Goal: Information Seeking & Learning: Check status

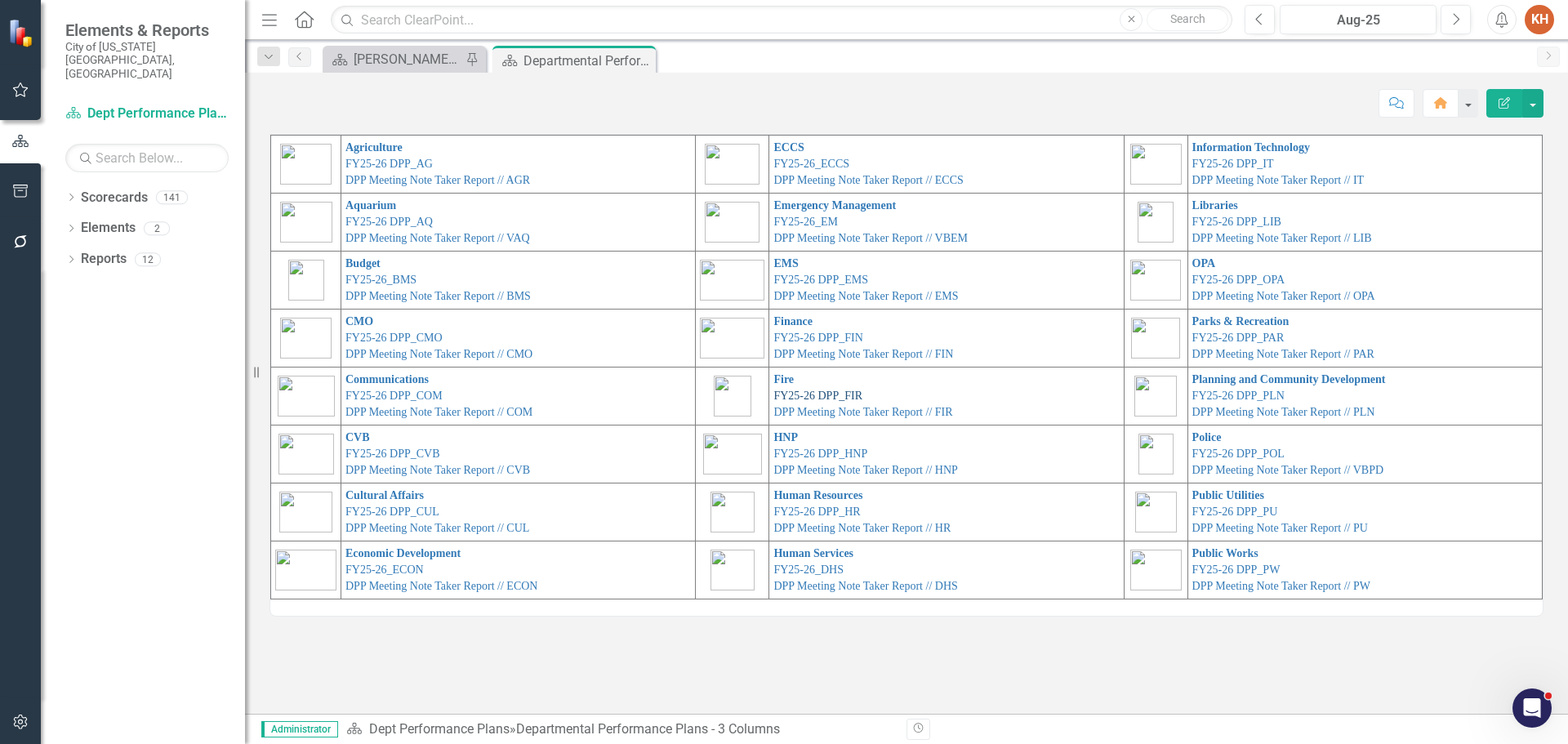
click at [782, 393] on link "FY25-26 DPP_FIR" at bounding box center [818, 396] width 89 height 12
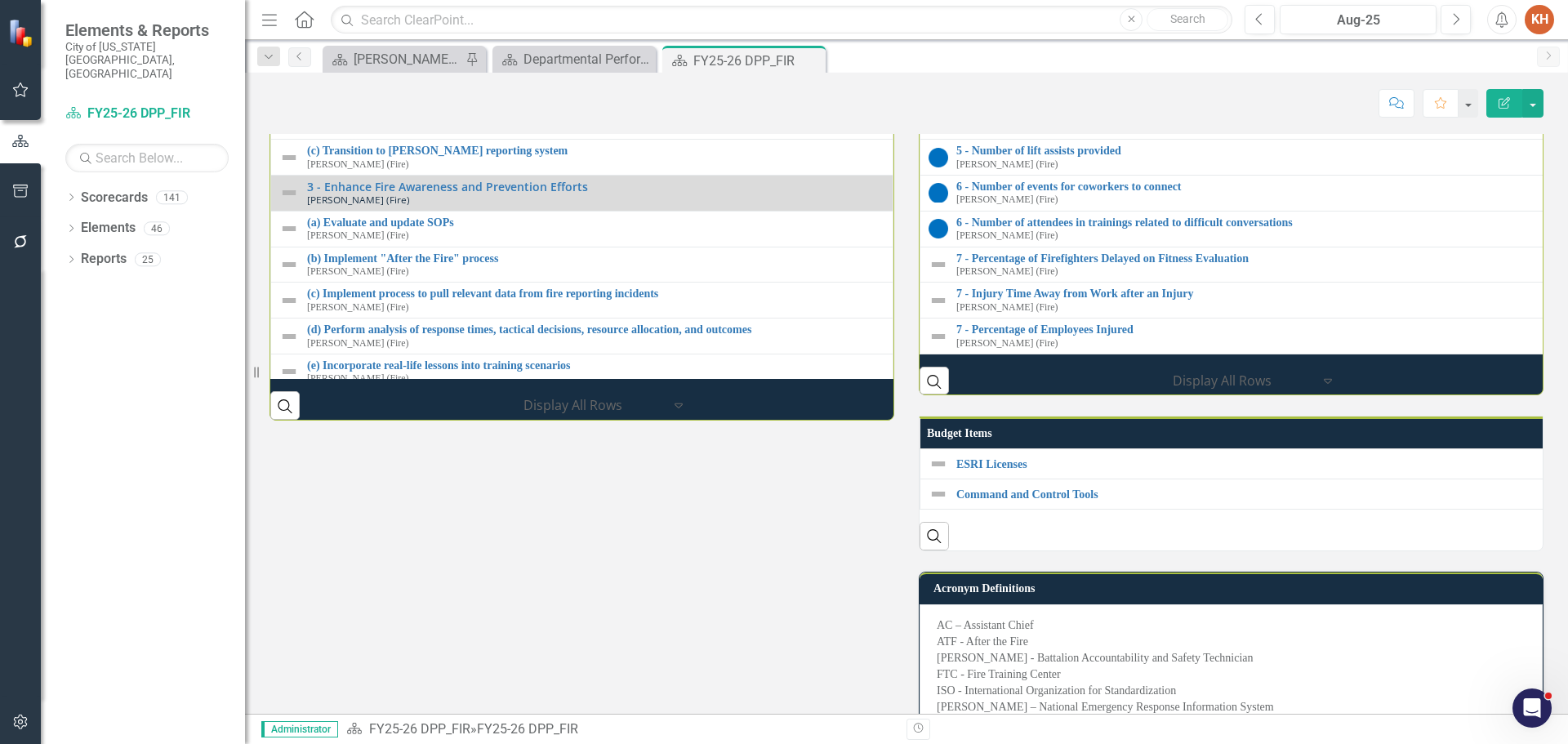
scroll to position [2041, 0]
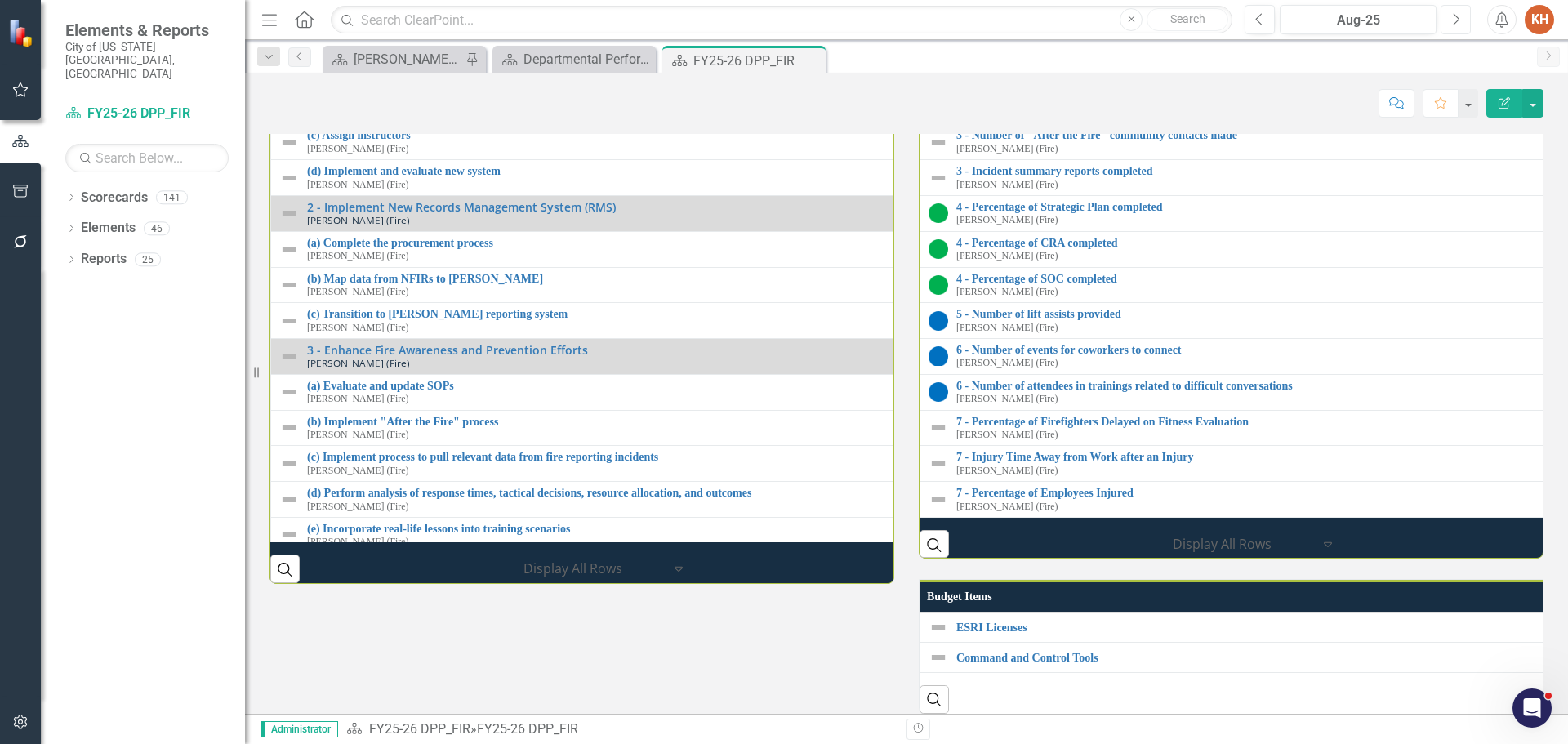
click at [1458, 22] on icon "Next" at bounding box center [1456, 19] width 9 height 15
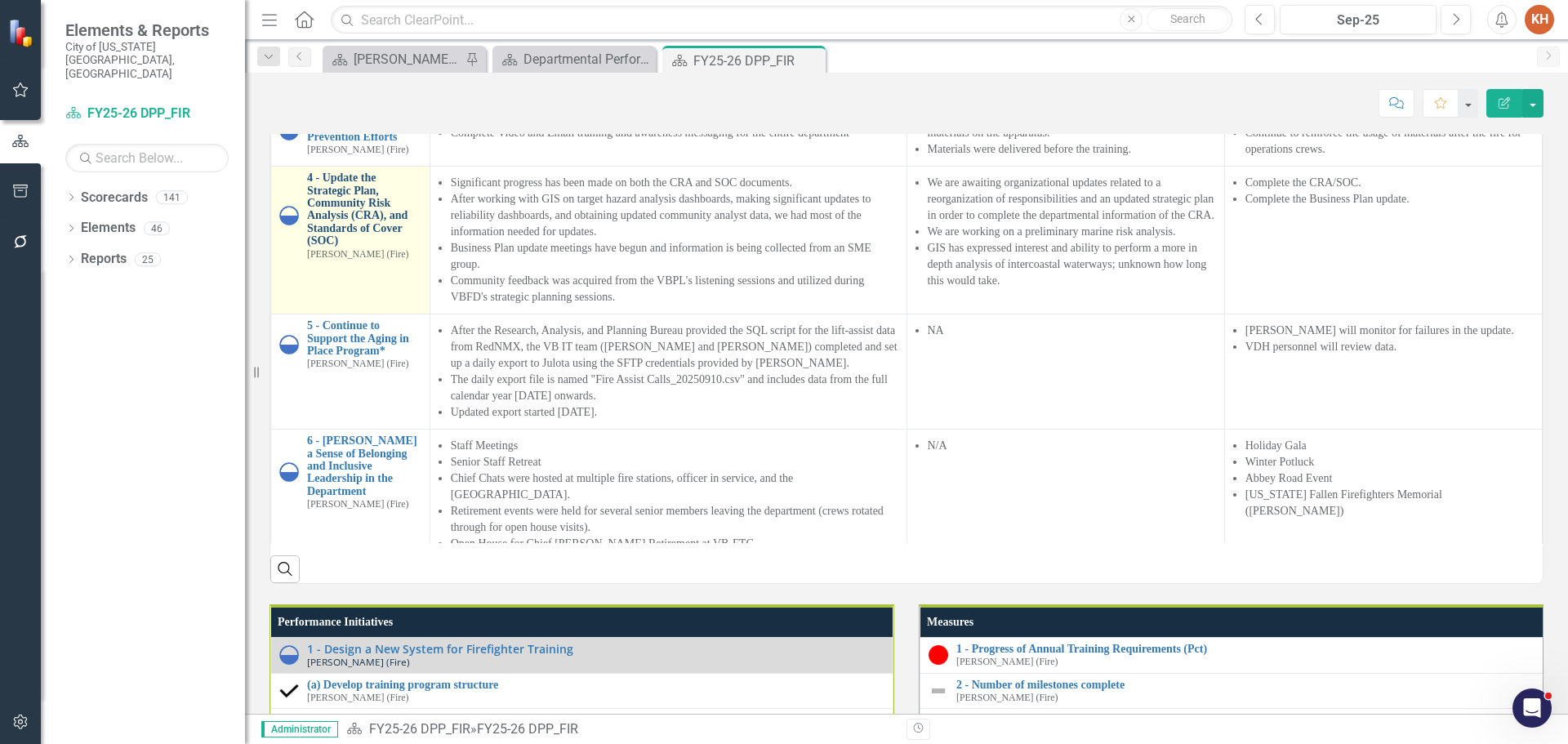
scroll to position [245, 0]
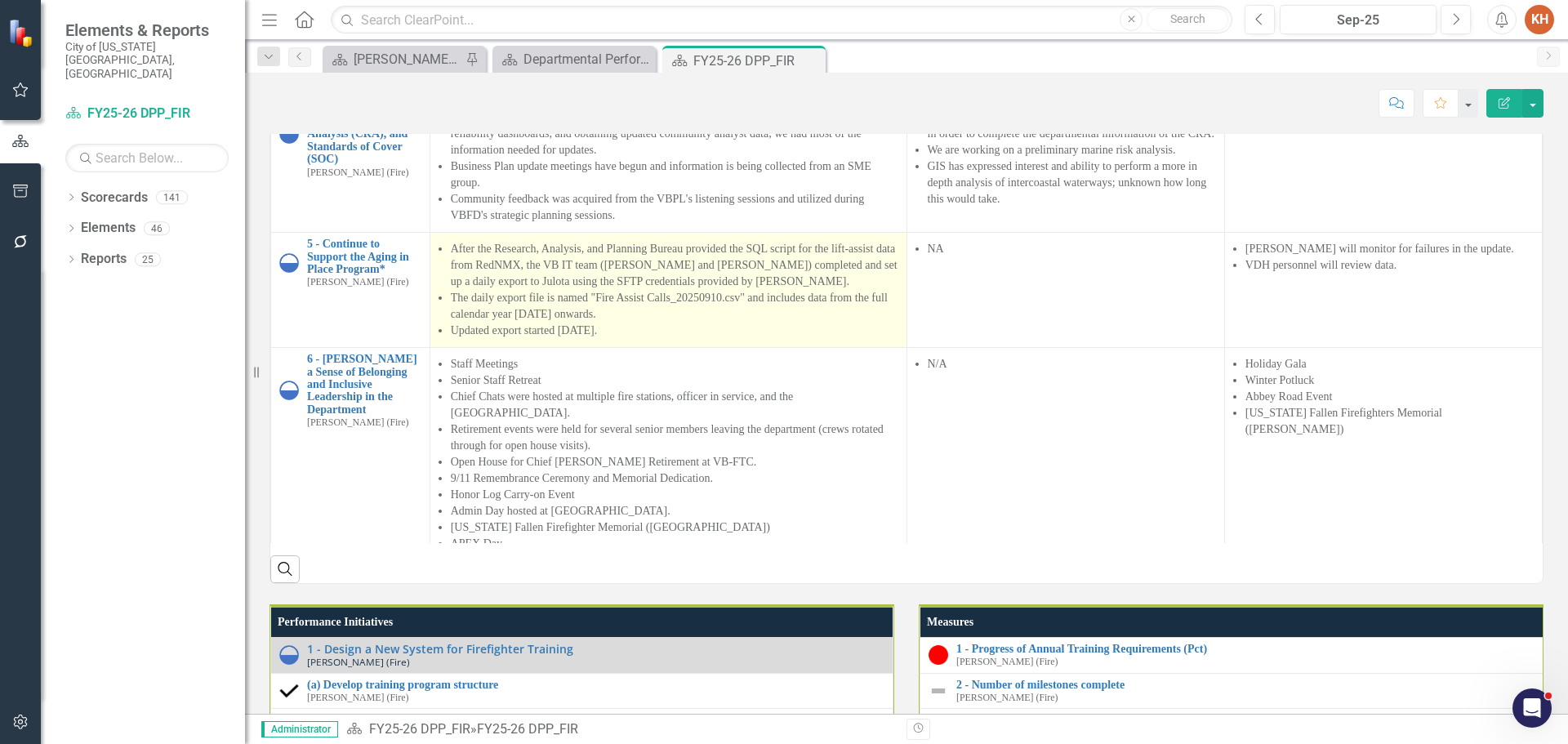
click at [592, 289] on li "After the Research, Analysis, and Planning Bureau provided the SQL script for t…" at bounding box center [675, 265] width 448 height 49
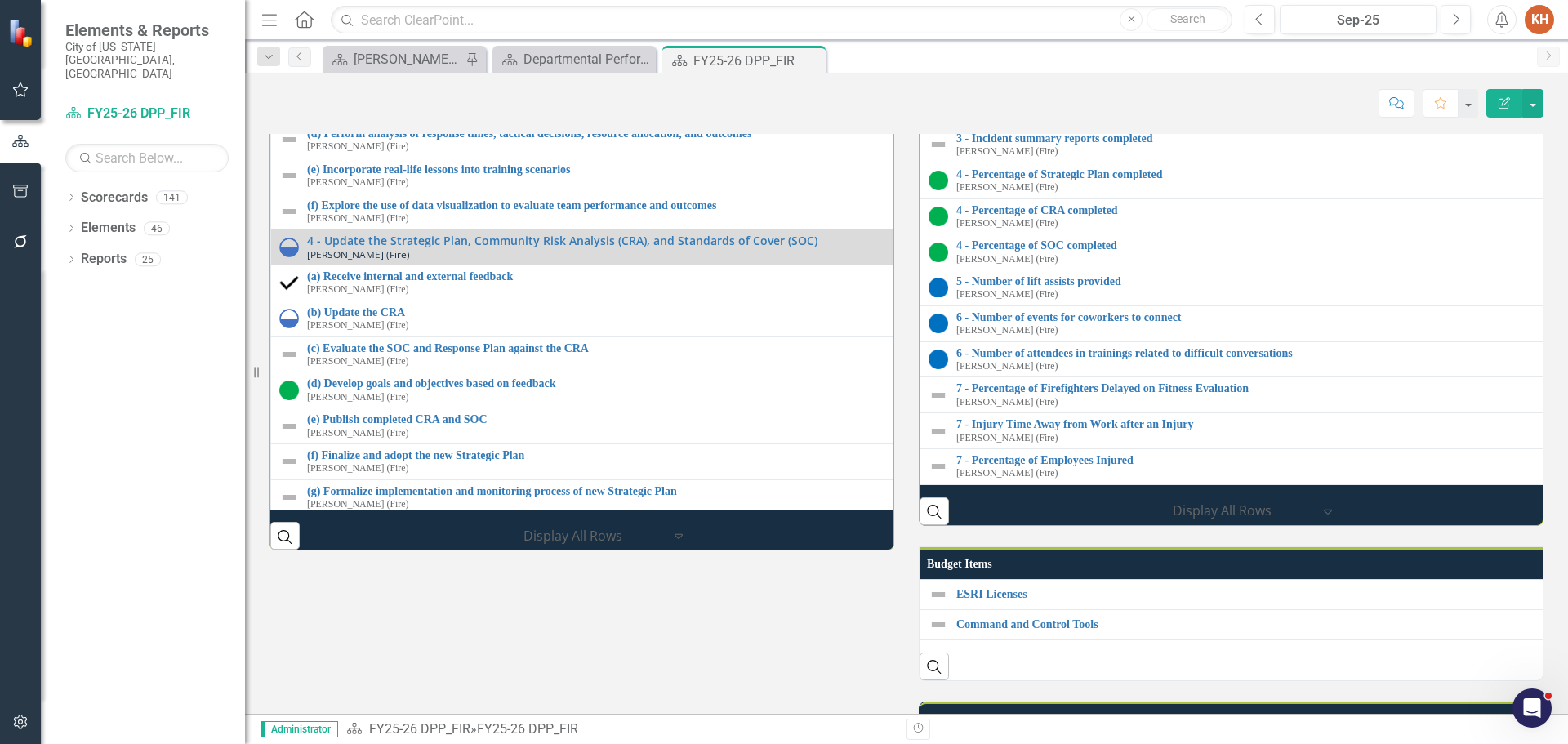
scroll to position [2286, 0]
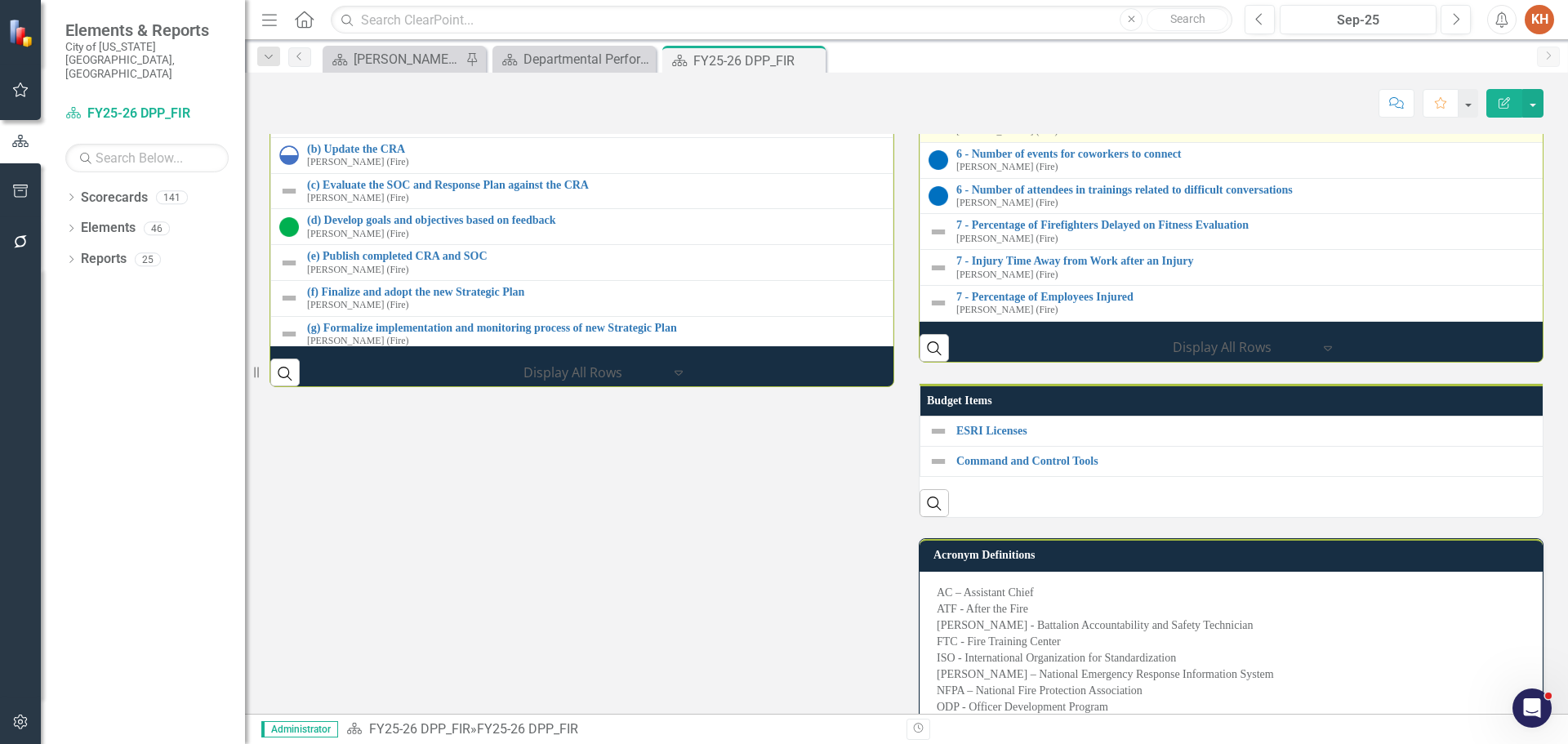
click at [1044, 124] on link "5 - Number of lift assists provided" at bounding box center [1246, 118] width 582 height 12
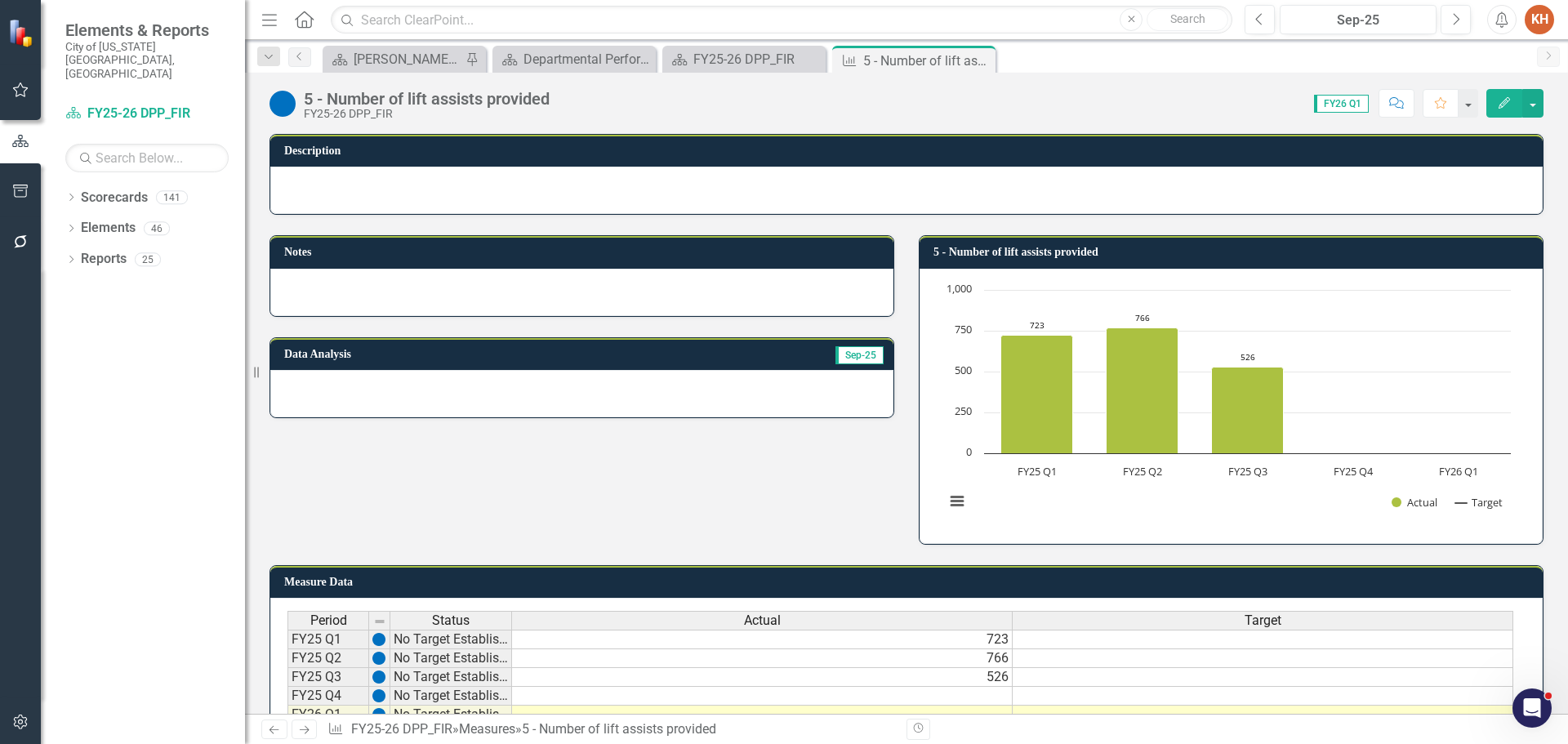
click at [0, 0] on icon "Close" at bounding box center [0, 0] width 0 height 0
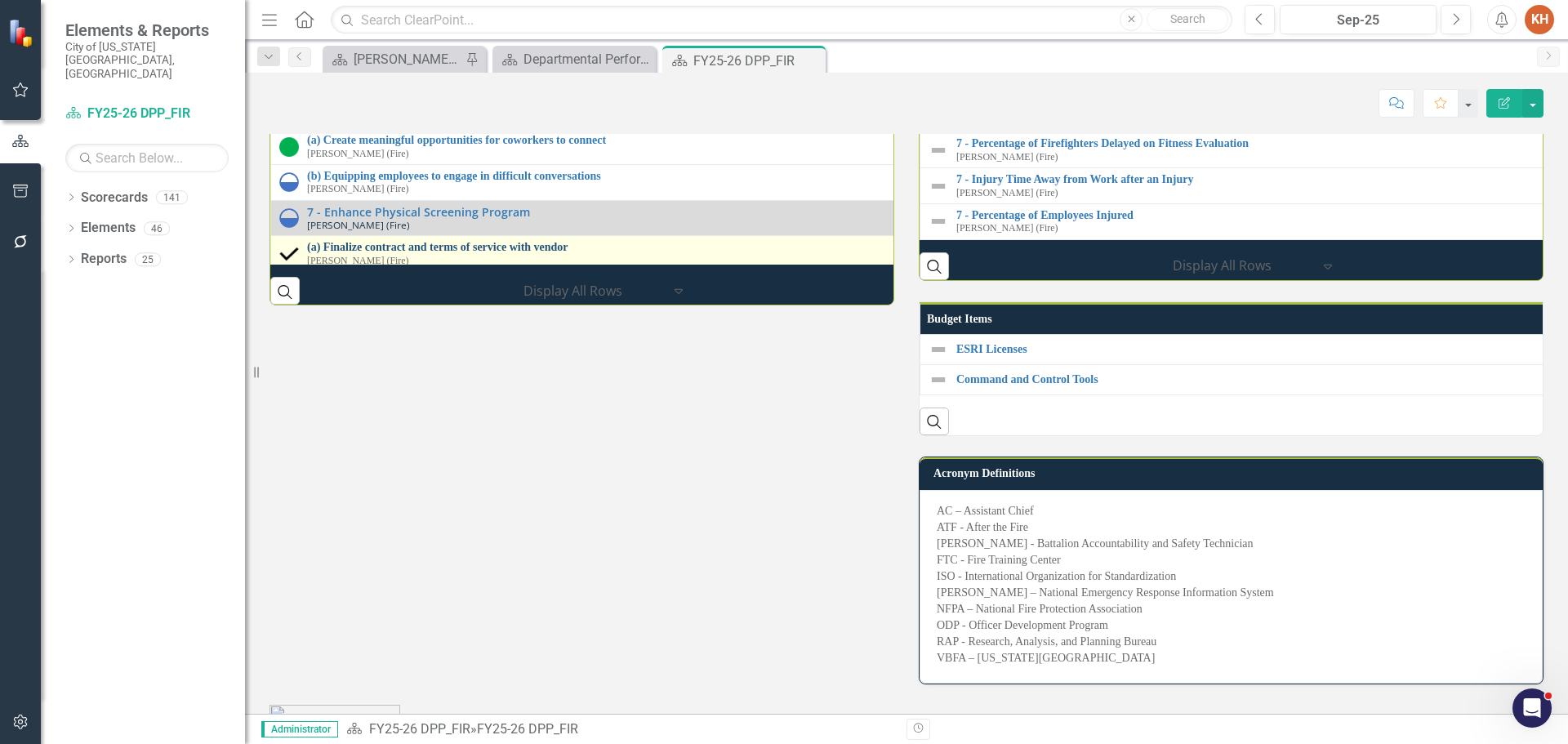
scroll to position [733, 0]
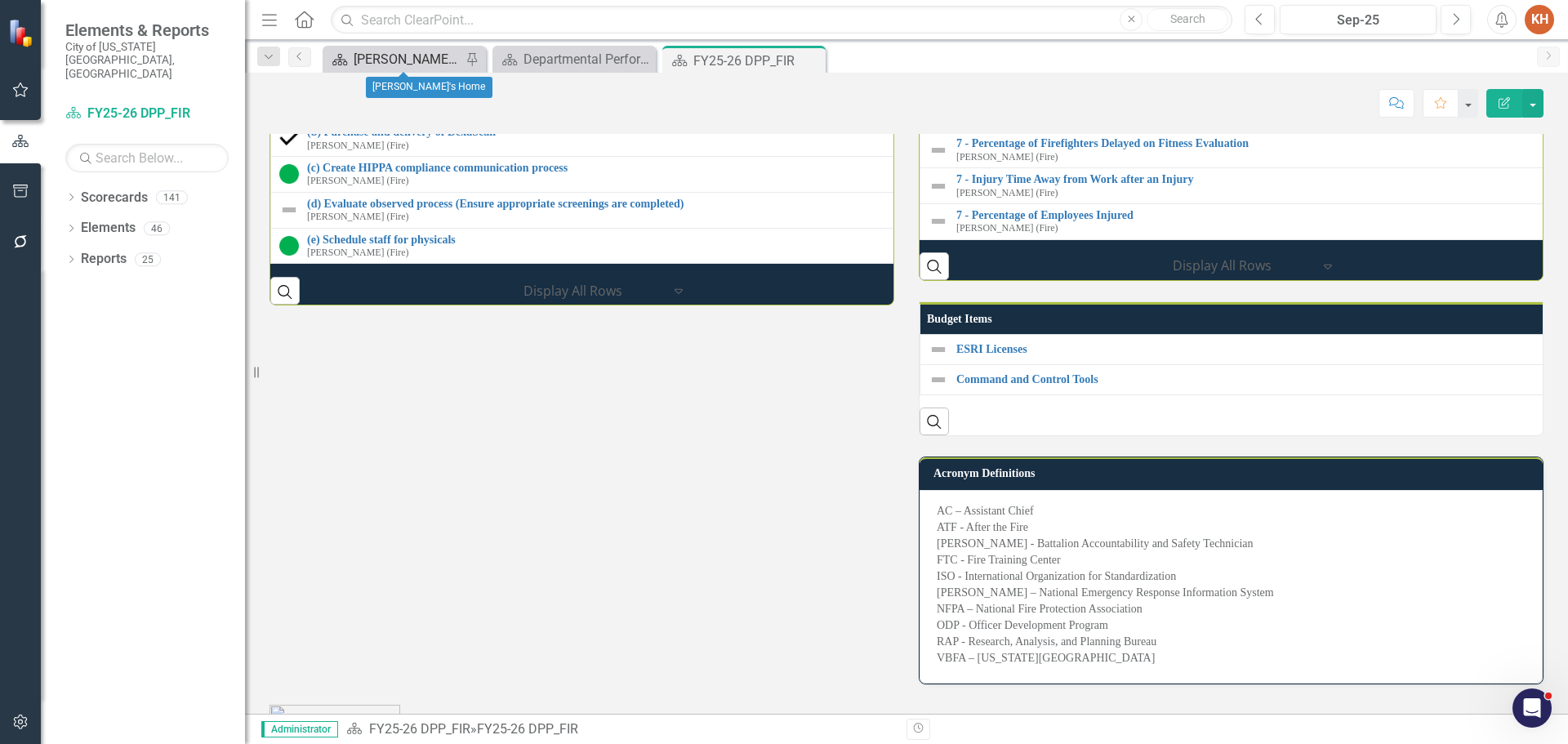
click at [402, 67] on div "[PERSON_NAME]'s Home" at bounding box center [407, 60] width 108 height 21
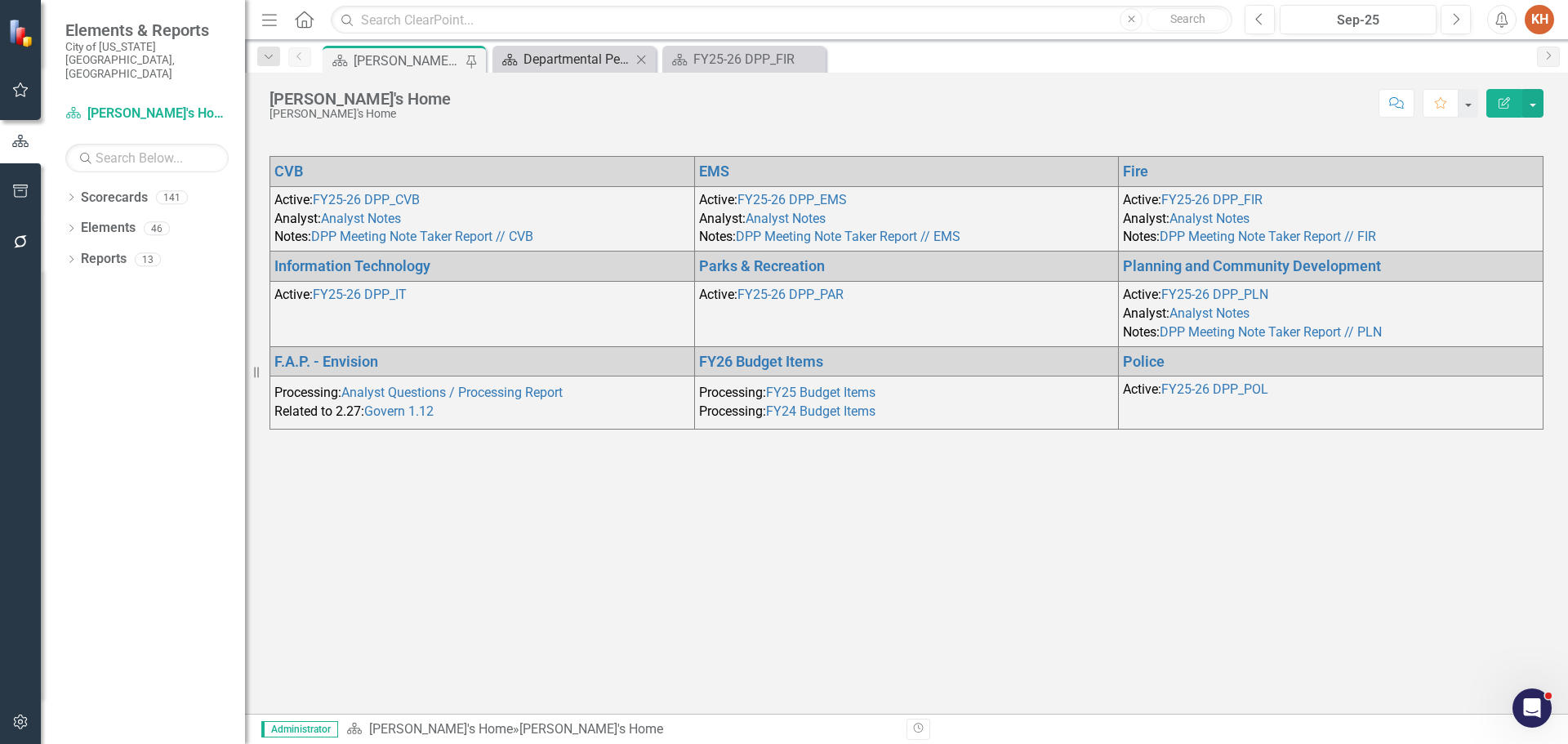
click at [596, 66] on div "Departmental Performance Plans - 3 Columns" at bounding box center [577, 60] width 108 height 21
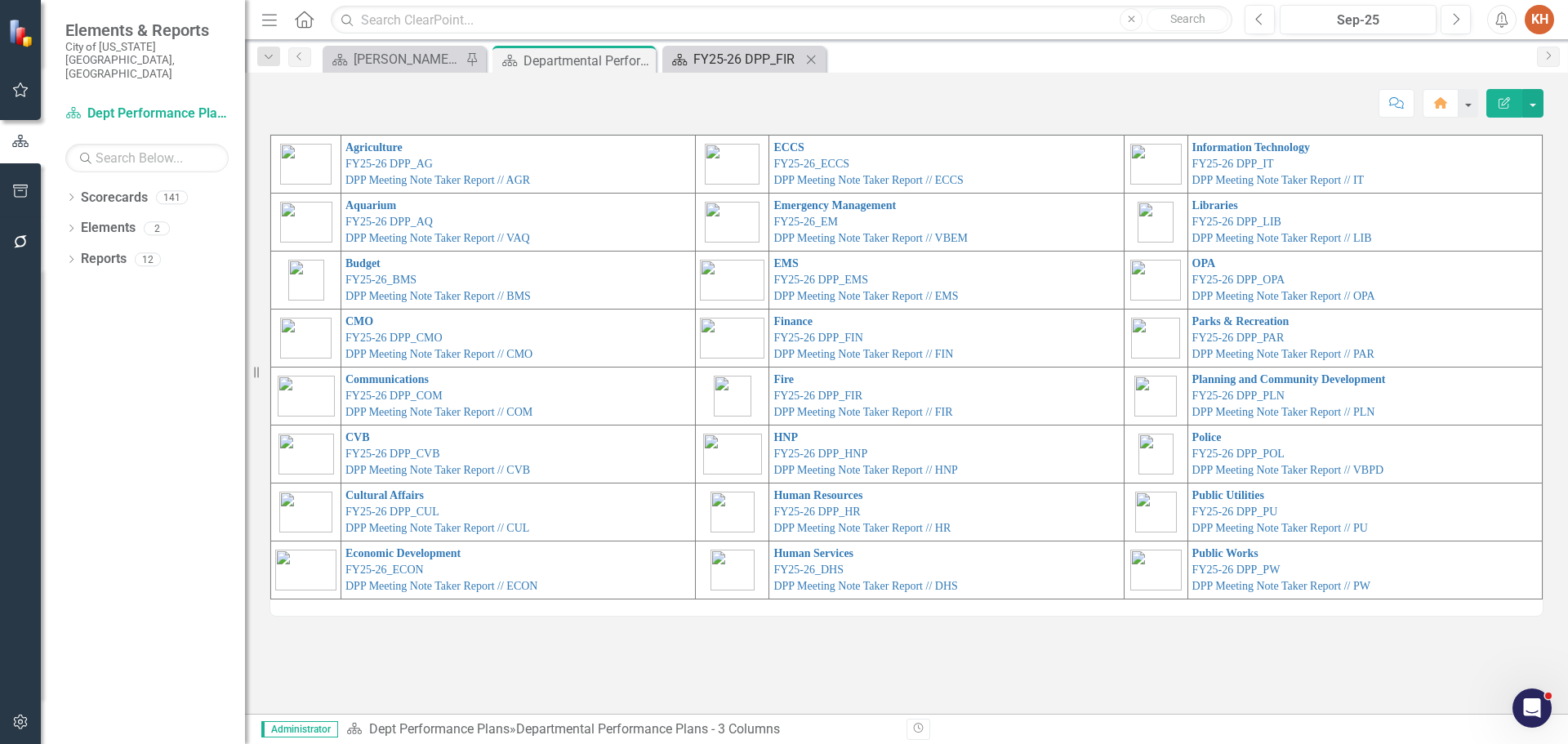
click at [726, 60] on div "FY25-26 DPP_FIR" at bounding box center [747, 60] width 108 height 21
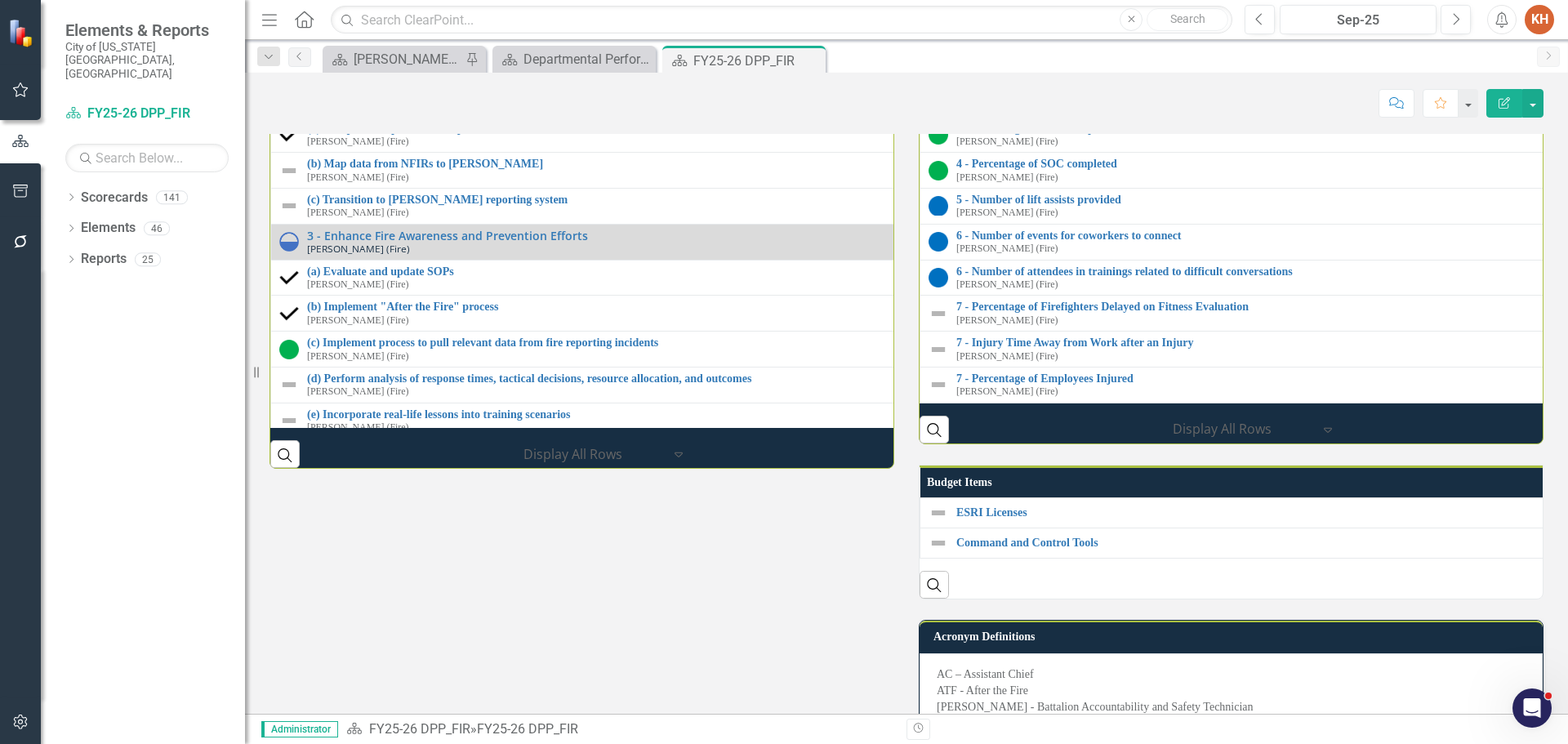
scroll to position [2368, 0]
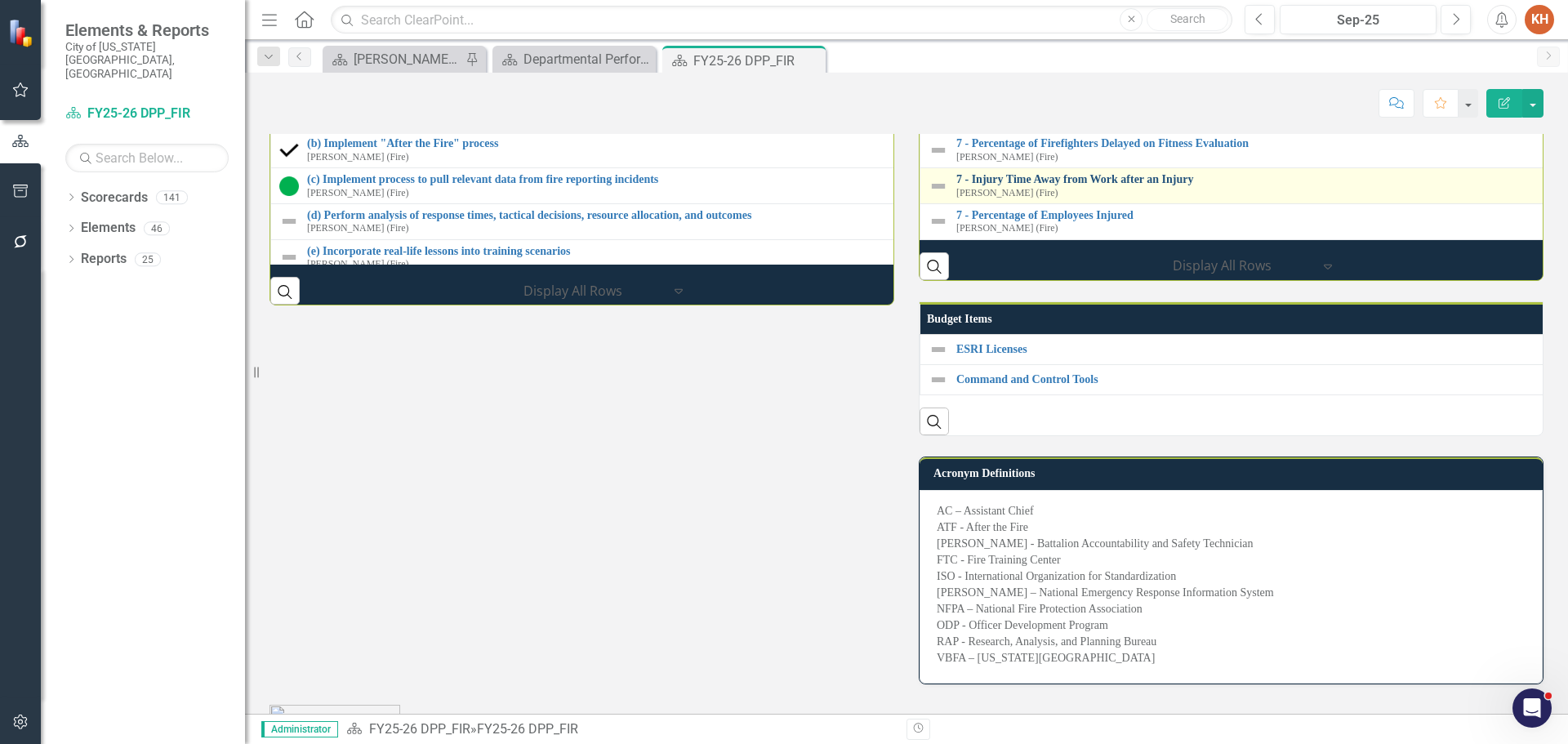
click at [1096, 185] on link "7 - Injury Time Away from Work after an Injury" at bounding box center [1566, 179] width 1221 height 12
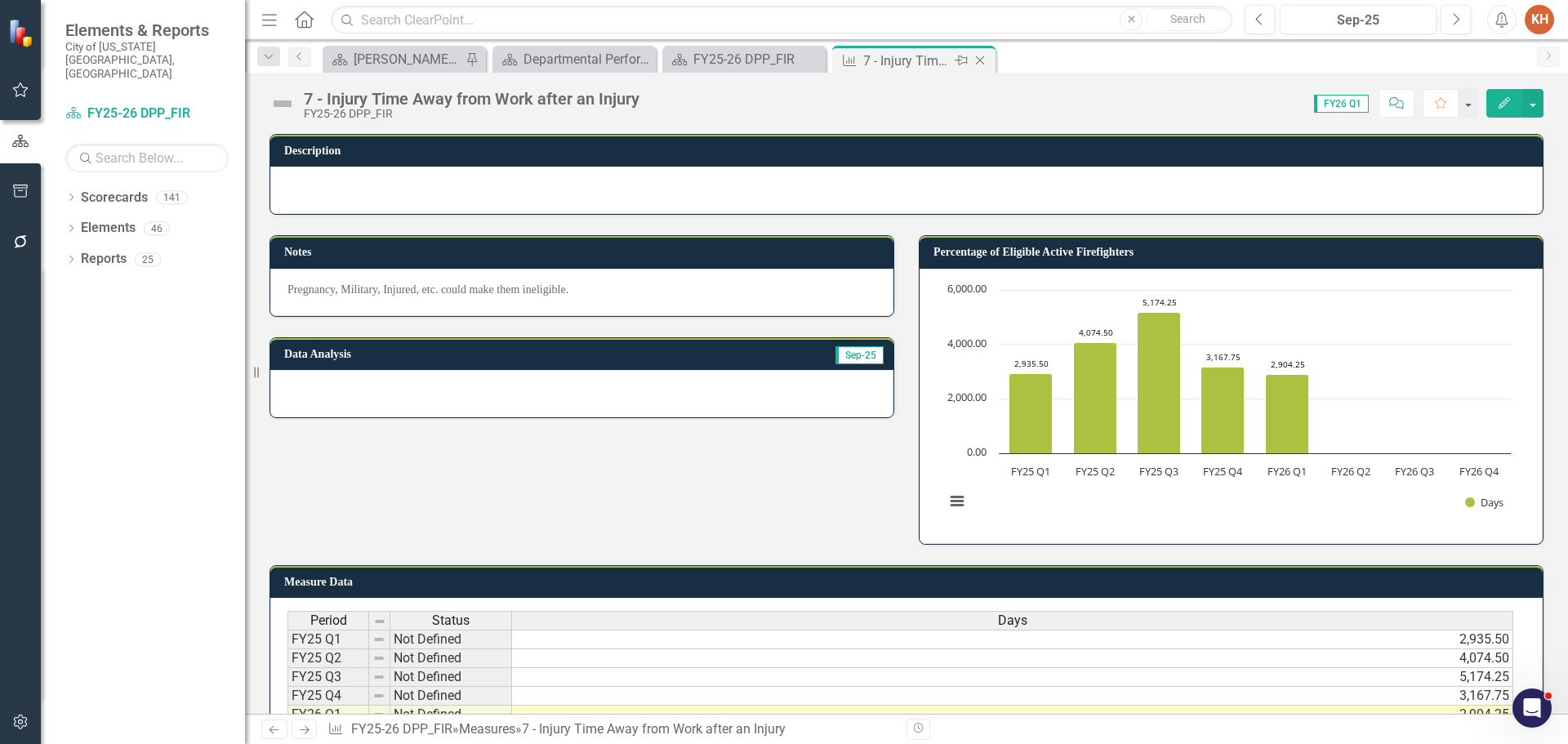
click at [983, 60] on icon "Close" at bounding box center [979, 60] width 16 height 13
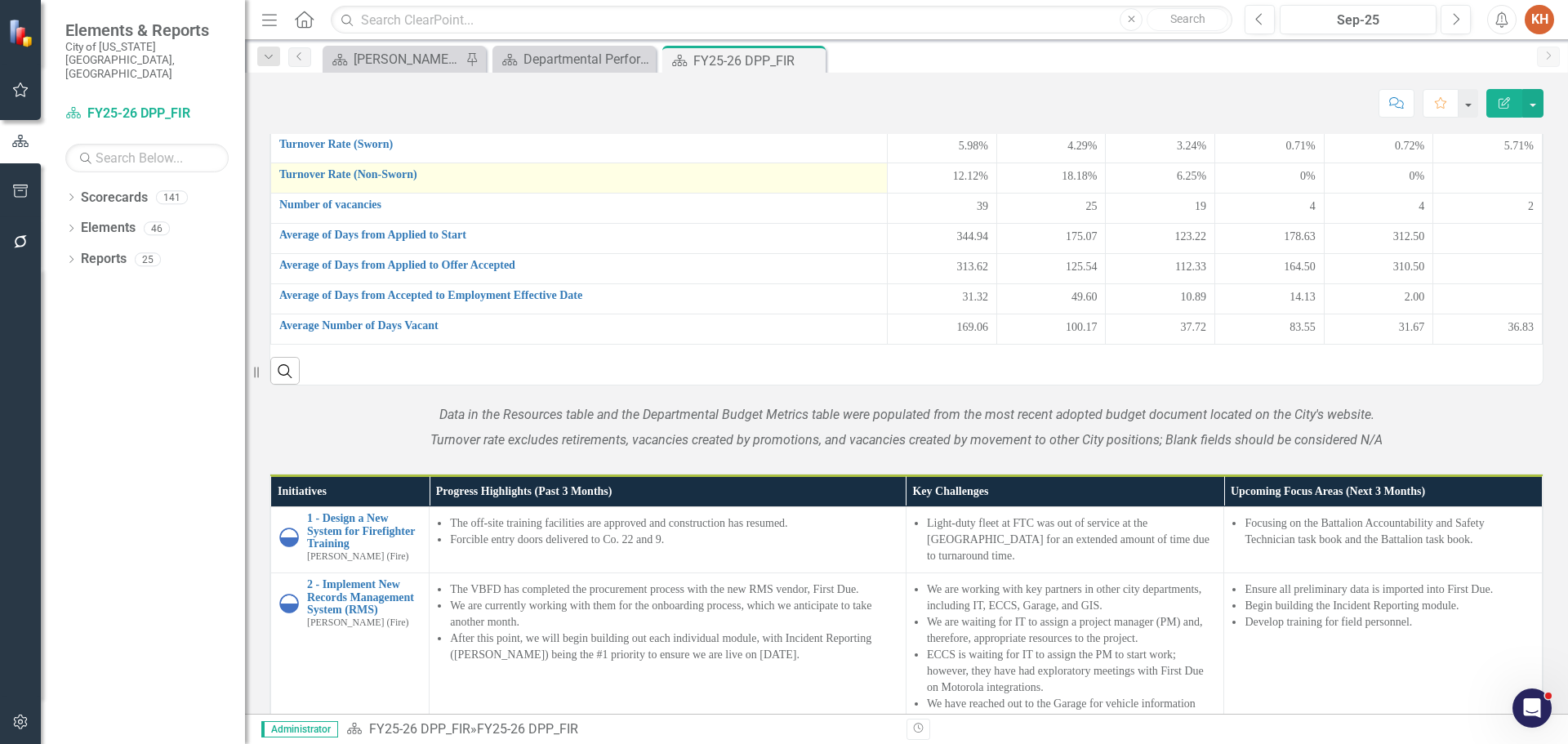
scroll to position [1061, 0]
